Goal: Navigation & Orientation: Find specific page/section

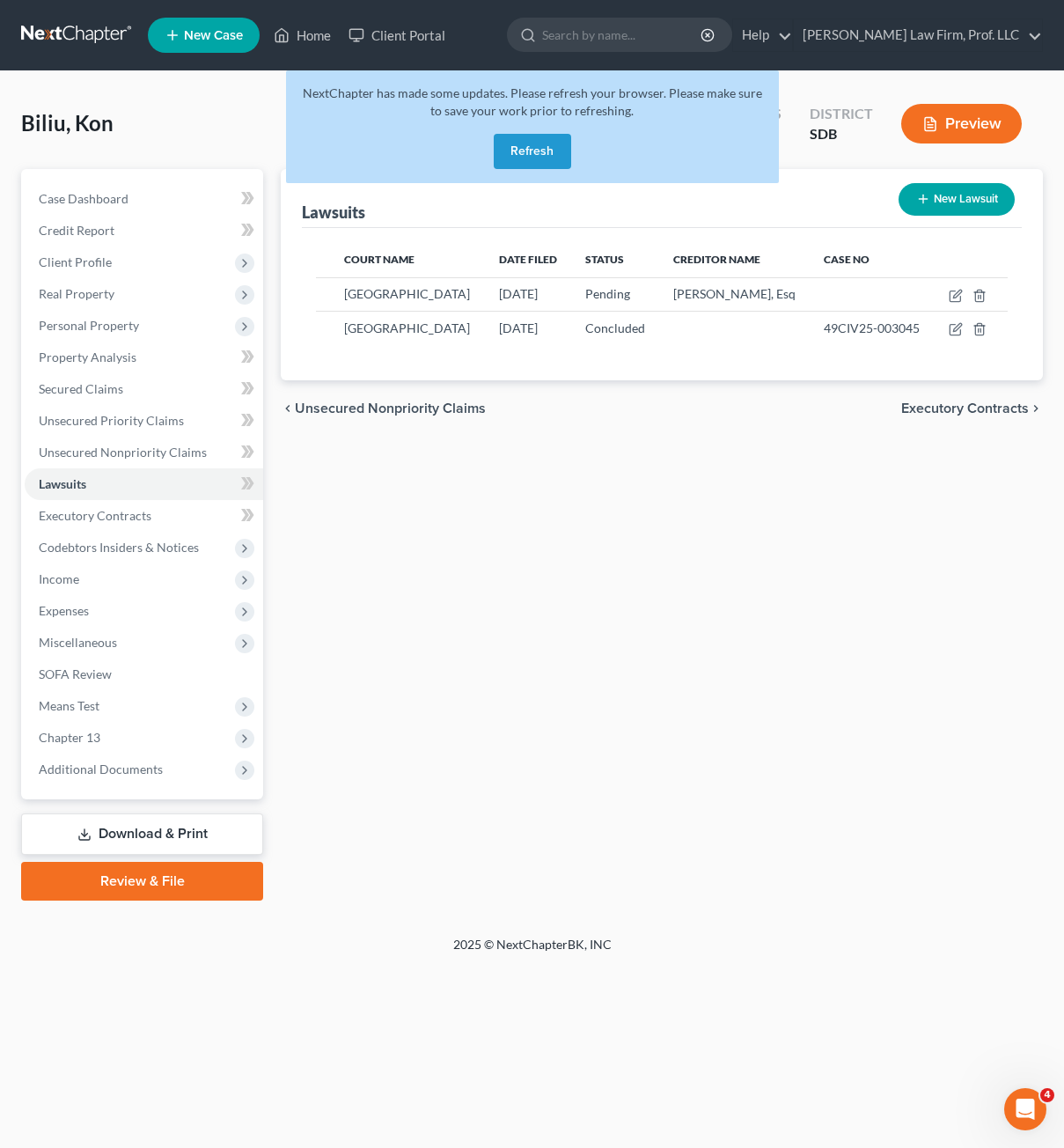
drag, startPoint x: 639, startPoint y: 677, endPoint x: 766, endPoint y: 675, distance: 127.0
click at [639, 677] on div "Lawsuits New Lawsuit Court Name Date Filed Status Creditor Name Case No Monroe …" at bounding box center [662, 534] width 780 height 732
click at [658, 745] on div "Lawsuits New Lawsuit Court Name Date Filed Status Creditor Name Case No Monroe …" at bounding box center [662, 534] width 780 height 732
click at [500, 860] on div "Lawsuits New Lawsuit Court Name Date Filed Status Creditor Name Case No Monroe …" at bounding box center [662, 534] width 780 height 732
click at [558, 536] on div "Lawsuits New Lawsuit Court Name Date Filed Status Creditor Name Case No Monroe …" at bounding box center [662, 534] width 780 height 732
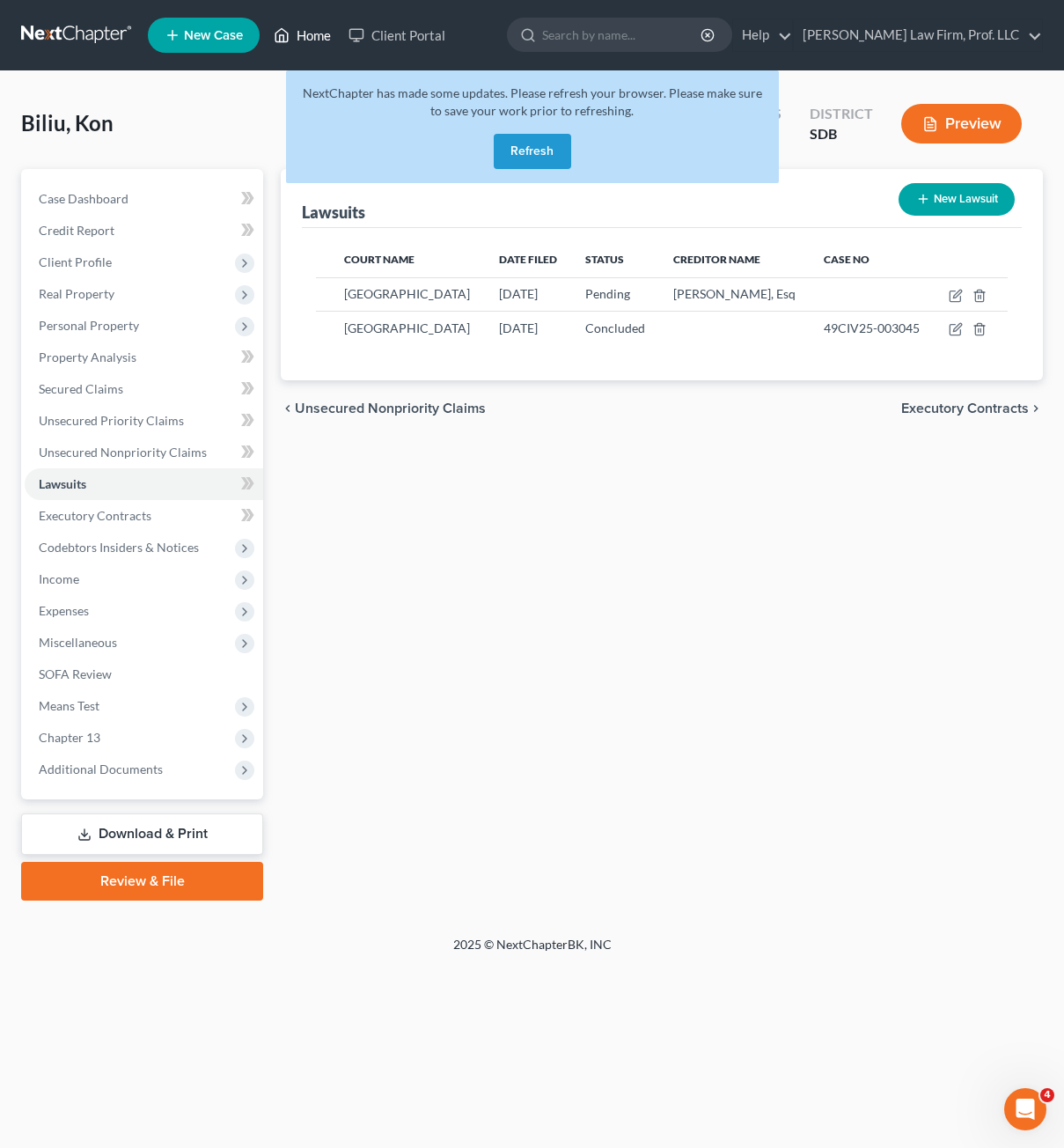
click at [287, 49] on link "Home" at bounding box center [302, 34] width 75 height 31
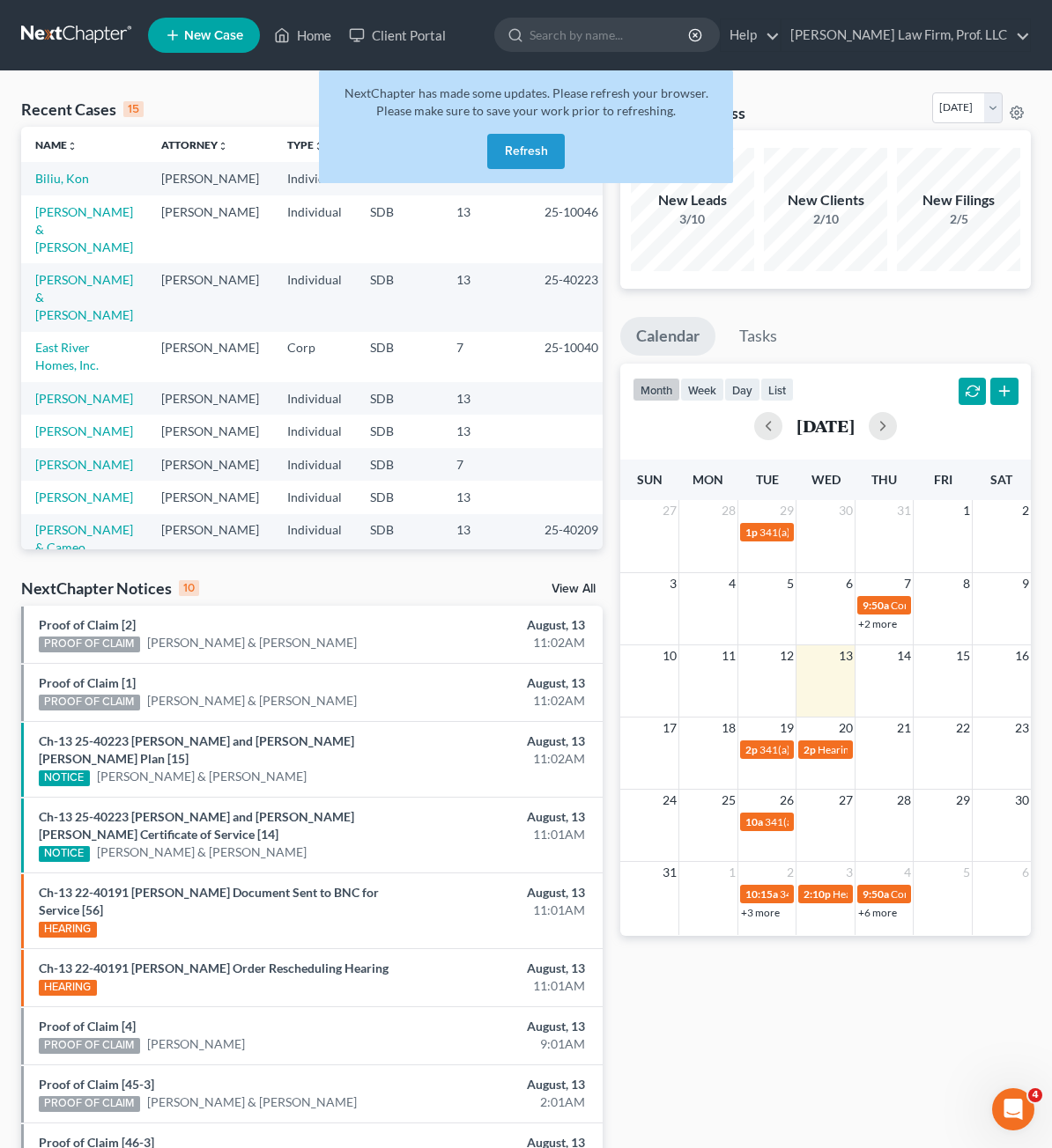
click at [516, 161] on button "Refresh" at bounding box center [525, 151] width 77 height 35
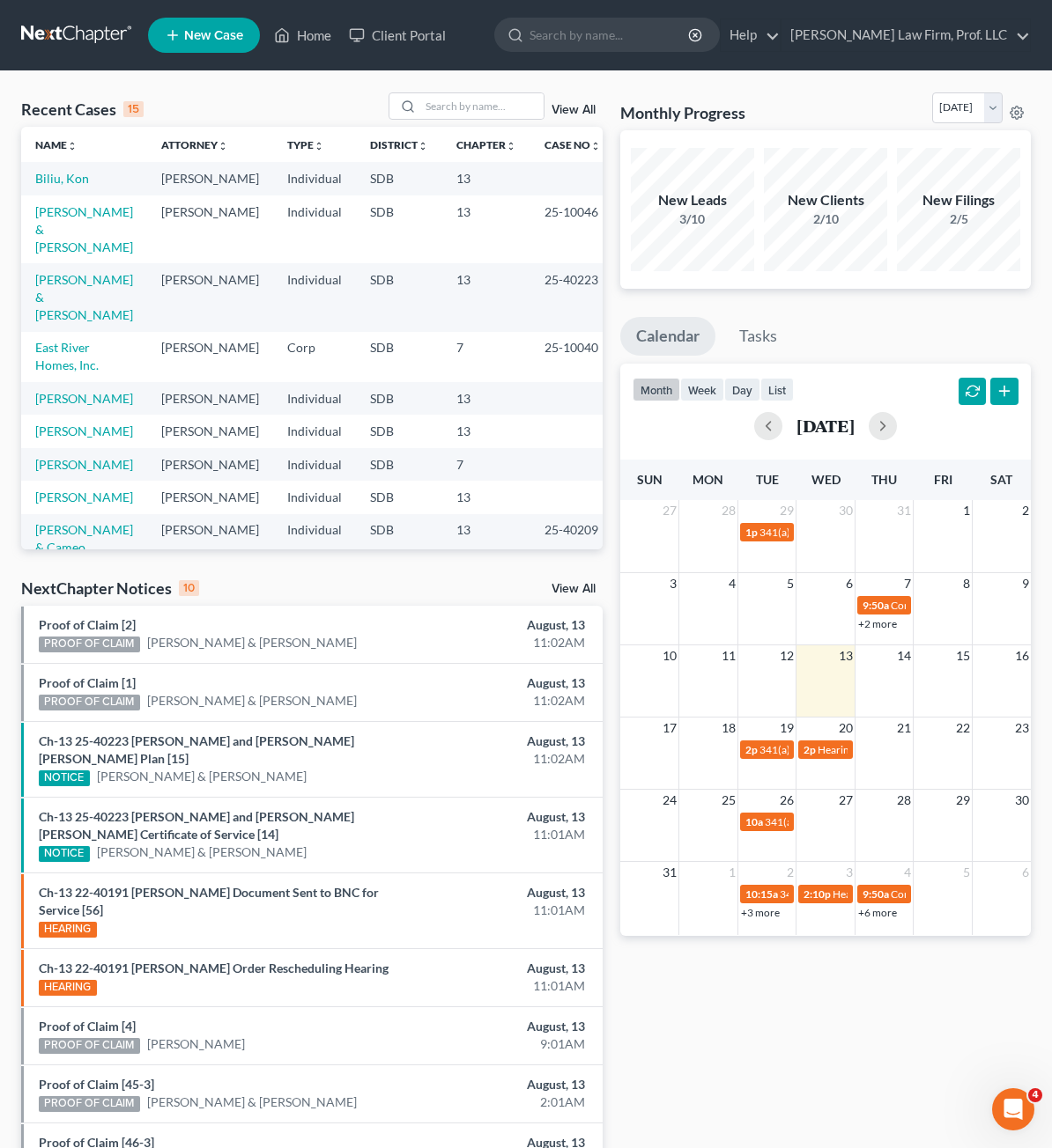
click at [791, 1050] on div "Monthly Progress Bankruptcy Bankruptcy [DATE] [DATE] [DATE] [DATE] [DATE] [DATE…" at bounding box center [824, 679] width 428 height 1175
